Goal: Entertainment & Leisure: Consume media (video, audio)

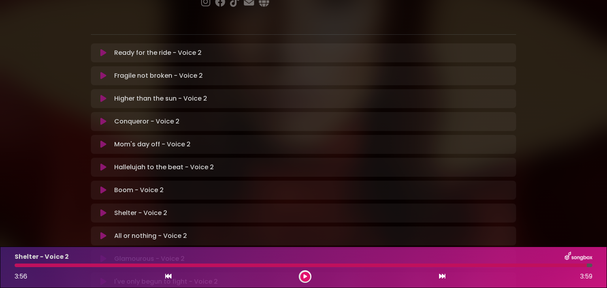
scroll to position [196, 0]
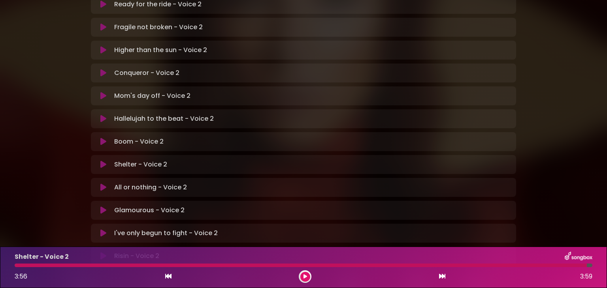
click at [102, 138] on icon at bounding box center [103, 142] width 6 height 8
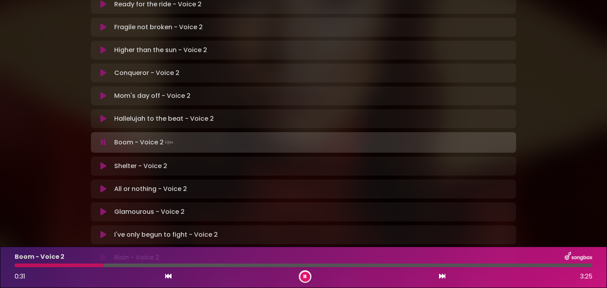
click at [76, 267] on div at bounding box center [59, 266] width 89 height 4
click at [76, 267] on div at bounding box center [46, 266] width 62 height 4
click at [76, 267] on div at bounding box center [89, 266] width 149 height 4
click at [76, 267] on div at bounding box center [63, 266] width 97 height 4
click at [76, 267] on div at bounding box center [65, 266] width 100 height 4
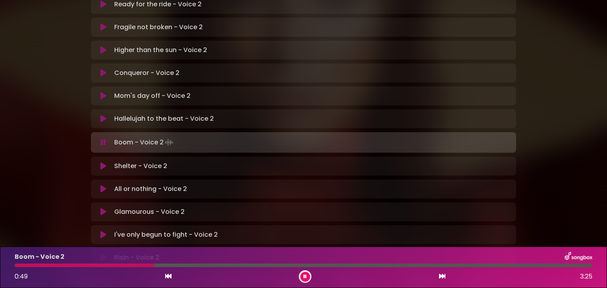
click at [76, 267] on div at bounding box center [84, 266] width 139 height 4
click at [76, 267] on div at bounding box center [60, 266] width 91 height 4
click at [76, 267] on div at bounding box center [62, 266] width 94 height 4
click at [66, 264] on div at bounding box center [46, 266] width 63 height 4
click at [74, 266] on div at bounding box center [75, 266] width 120 height 4
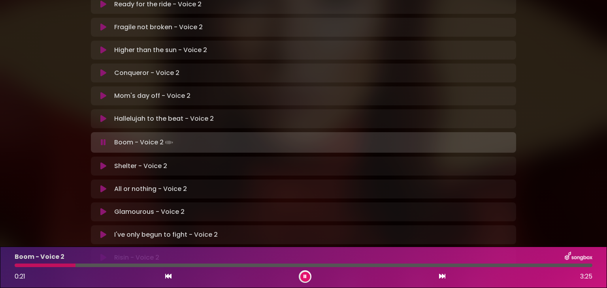
click at [74, 266] on div at bounding box center [45, 266] width 61 height 4
click at [74, 266] on div at bounding box center [83, 266] width 136 height 4
click at [73, 269] on div "Boom - Voice 2 0:34 3:25" at bounding box center [303, 267] width 587 height 31
click at [76, 265] on div at bounding box center [66, 266] width 103 height 4
click at [77, 266] on div at bounding box center [101, 266] width 172 height 4
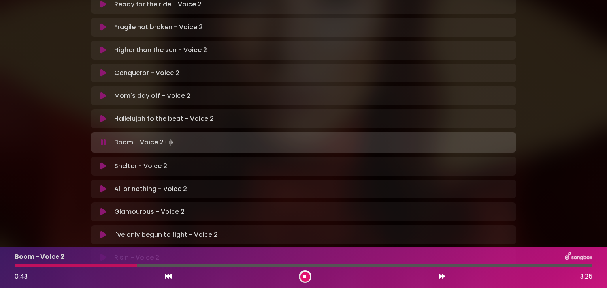
click at [77, 266] on div at bounding box center [76, 266] width 122 height 4
click at [77, 266] on div at bounding box center [108, 266] width 187 height 4
click at [77, 266] on div at bounding box center [106, 266] width 182 height 4
click at [79, 264] on div at bounding box center [63, 266] width 96 height 4
click at [77, 264] on div at bounding box center [64, 266] width 99 height 4
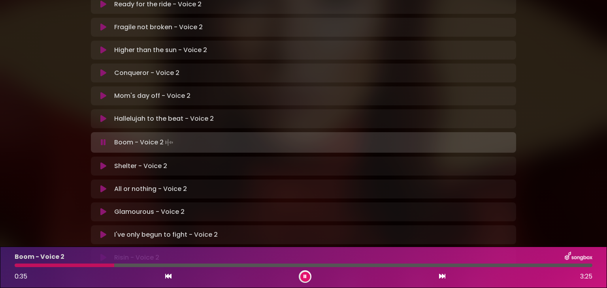
click at [77, 264] on div at bounding box center [65, 266] width 100 height 4
click at [77, 264] on div at bounding box center [64, 266] width 99 height 4
click at [77, 264] on div at bounding box center [84, 266] width 138 height 4
click at [71, 266] on div at bounding box center [63, 266] width 97 height 4
click at [71, 266] on div at bounding box center [85, 266] width 141 height 4
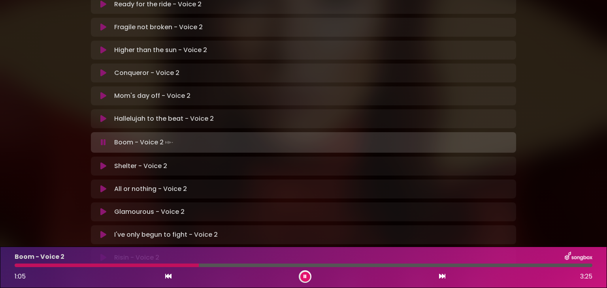
click at [71, 266] on div at bounding box center [107, 266] width 184 height 4
click at [67, 271] on div "0:27 3:25" at bounding box center [303, 277] width 587 height 13
click at [70, 266] on div at bounding box center [59, 266] width 88 height 4
click at [70, 266] on div at bounding box center [63, 266] width 97 height 4
click at [70, 266] on div at bounding box center [111, 266] width 193 height 4
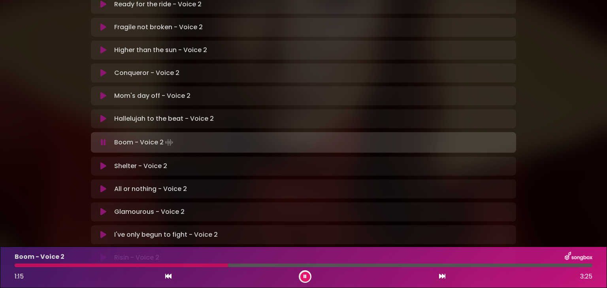
click at [201, 266] on div at bounding box center [121, 266] width 213 height 4
click at [201, 266] on div at bounding box center [131, 266] width 232 height 4
click at [201, 266] on div at bounding box center [149, 266] width 268 height 4
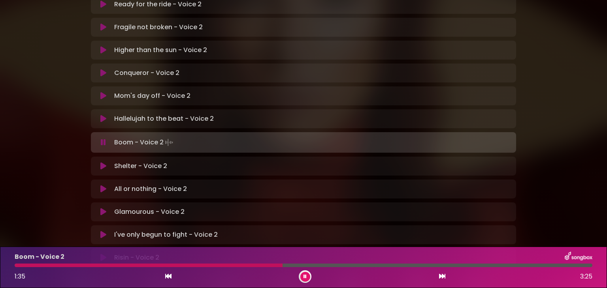
click at [201, 266] on div at bounding box center [149, 266] width 268 height 4
click at [201, 266] on div at bounding box center [150, 266] width 270 height 4
click at [201, 266] on div at bounding box center [115, 266] width 201 height 4
click at [201, 266] on div at bounding box center [131, 266] width 232 height 4
click at [306, 275] on icon at bounding box center [304, 277] width 3 height 5
